Goal: Information Seeking & Learning: Learn about a topic

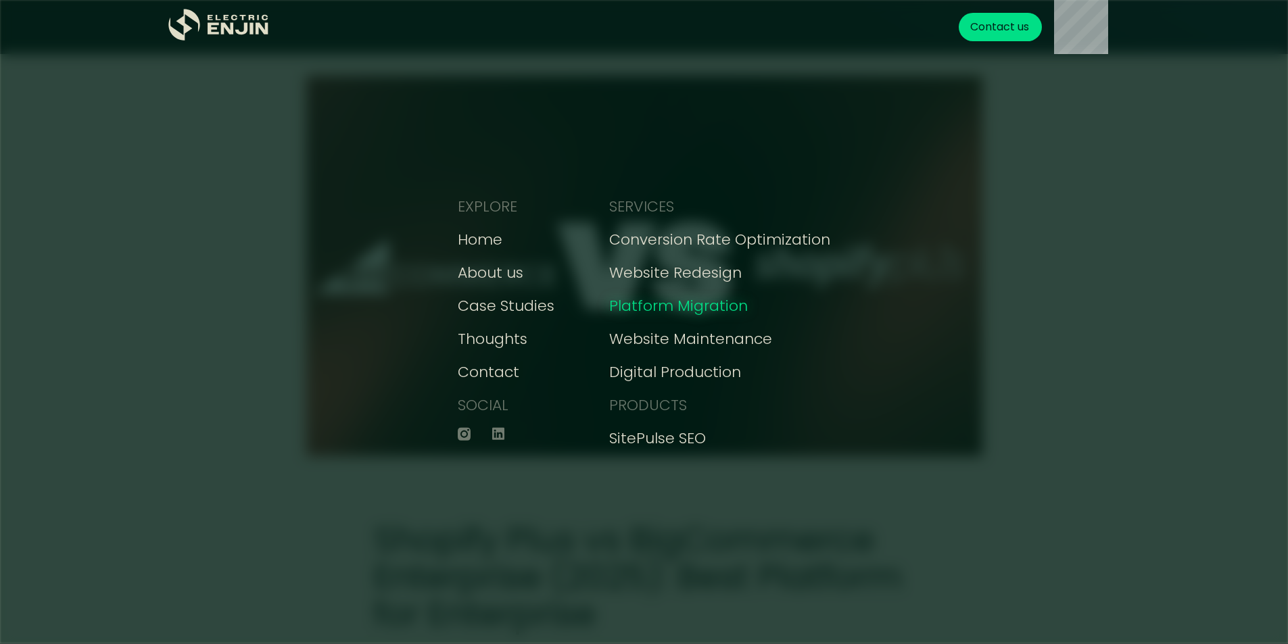
click at [659, 304] on div "Platform Migration" at bounding box center [678, 306] width 139 height 22
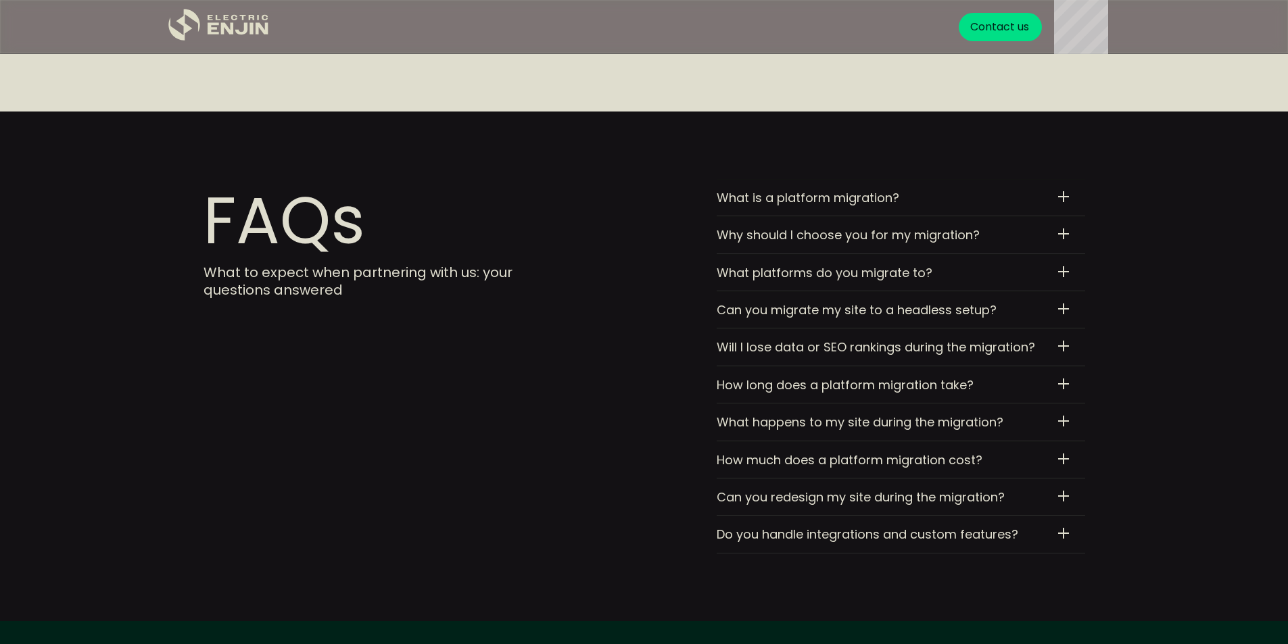
scroll to position [4258, 0]
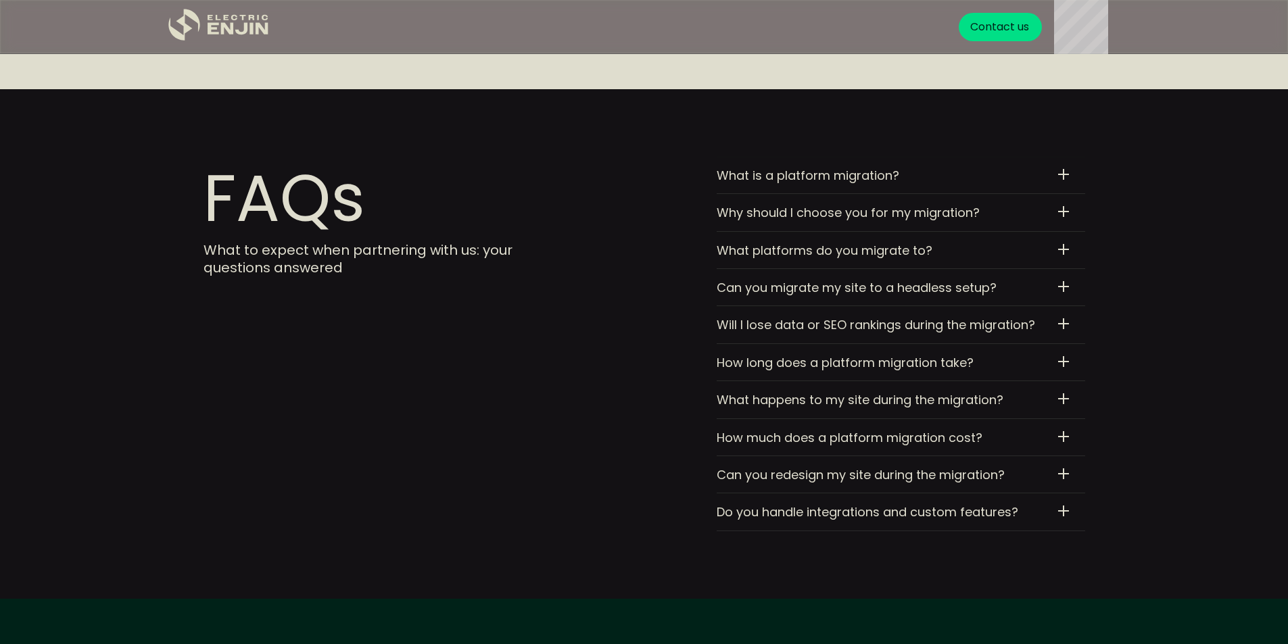
click at [740, 247] on div "What platforms do you migrate to?" at bounding box center [878, 251] width 325 height 16
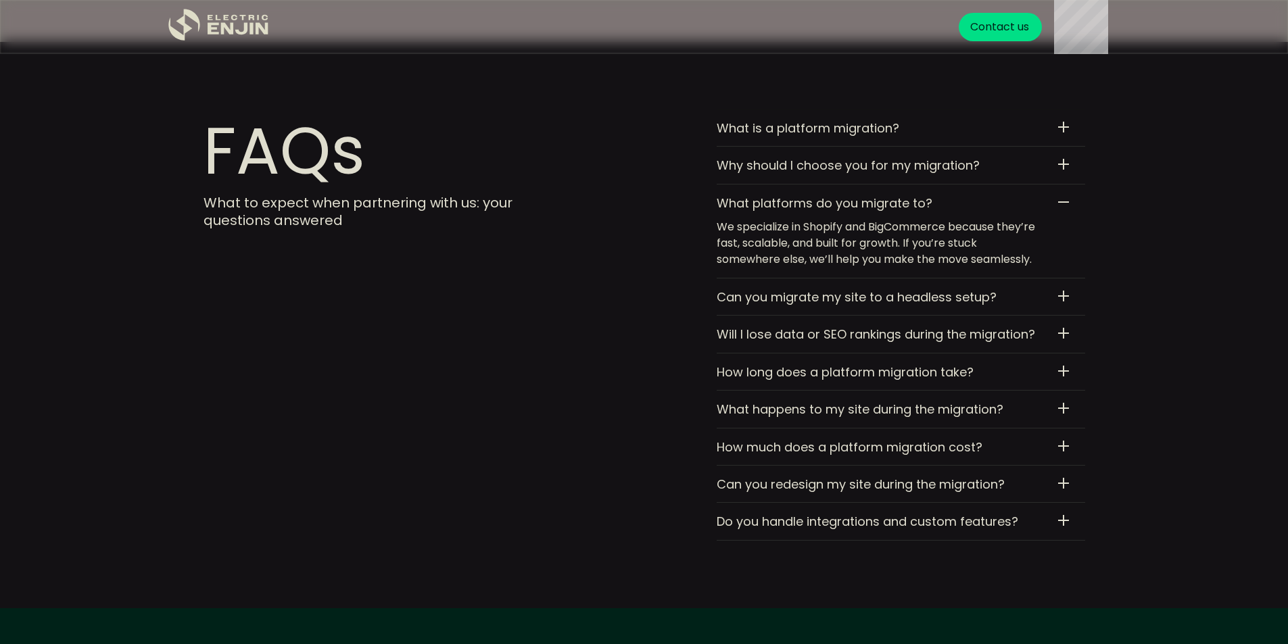
scroll to position [4309, 0]
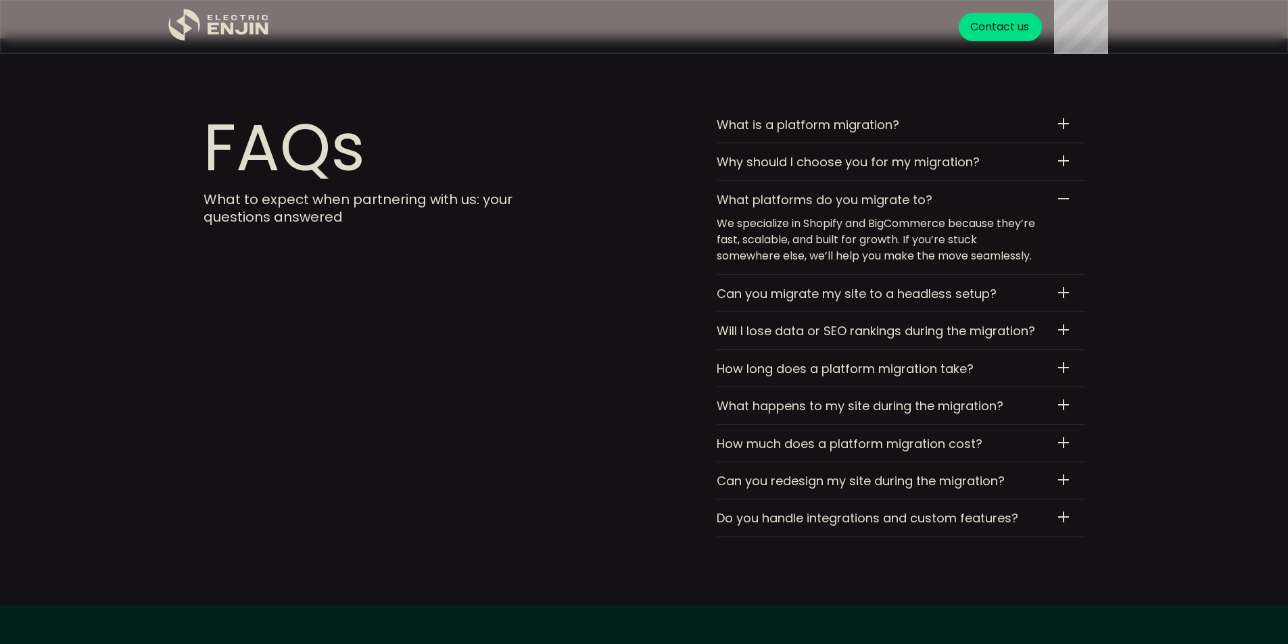
click at [733, 295] on div "Can you migrate my site to a headless setup?" at bounding box center [878, 294] width 325 height 16
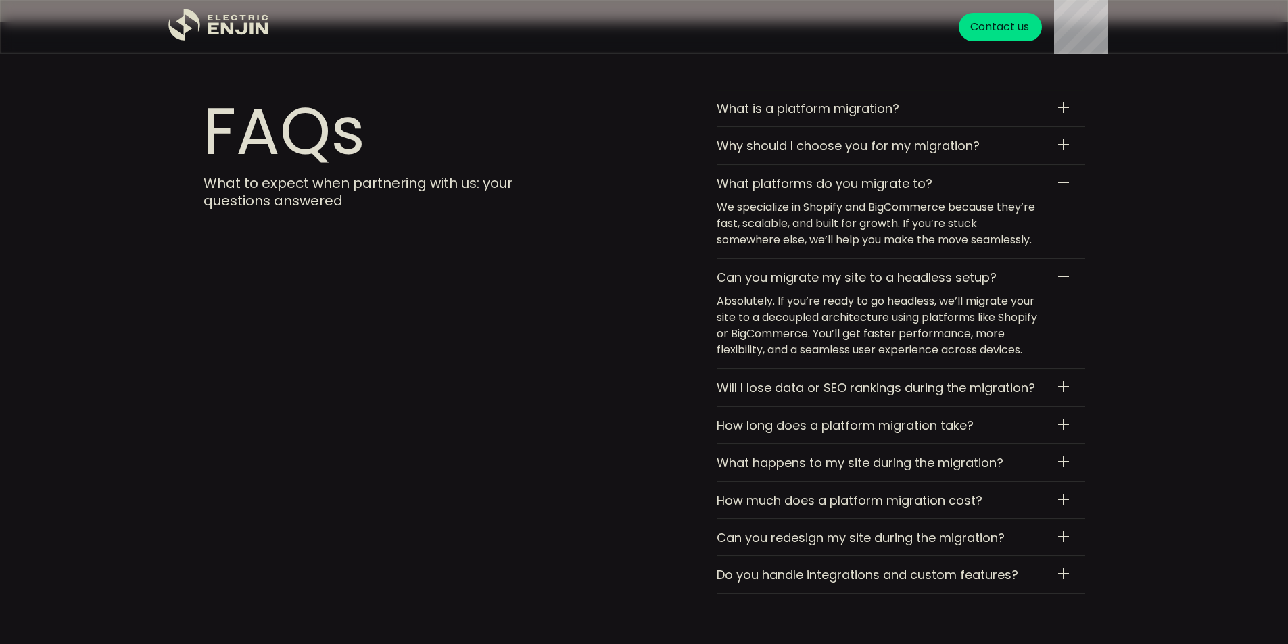
scroll to position [4343, 0]
